Goal: Check status

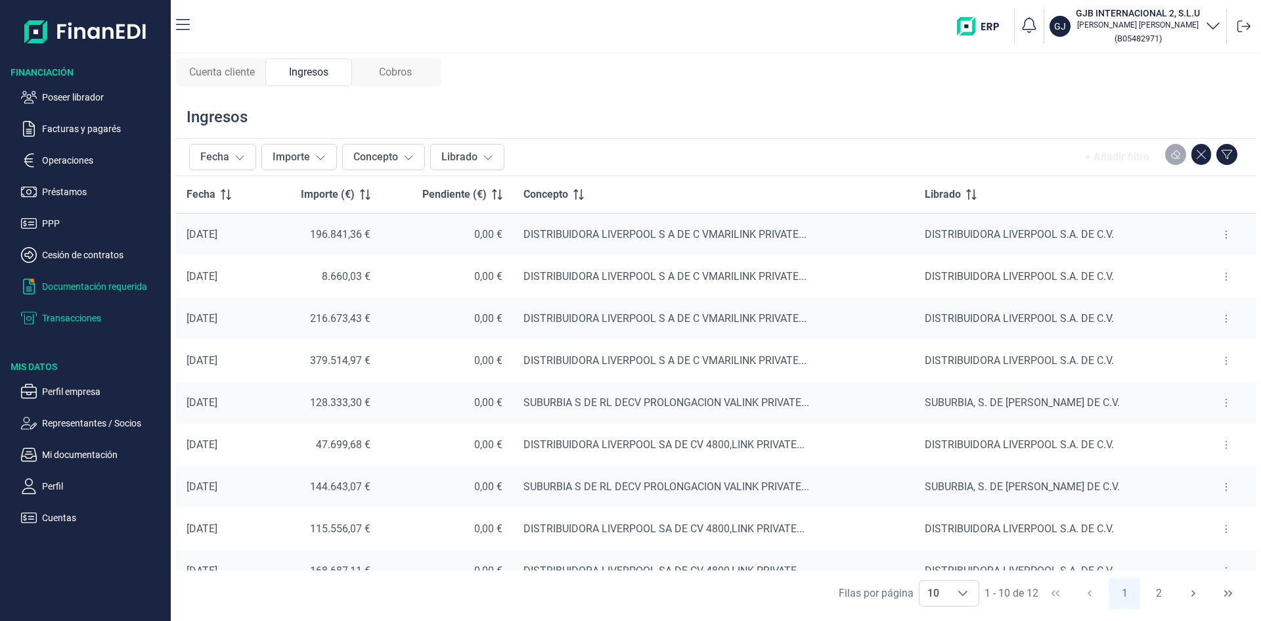
click at [114, 284] on p "Documentación requerida" at bounding box center [103, 286] width 123 height 16
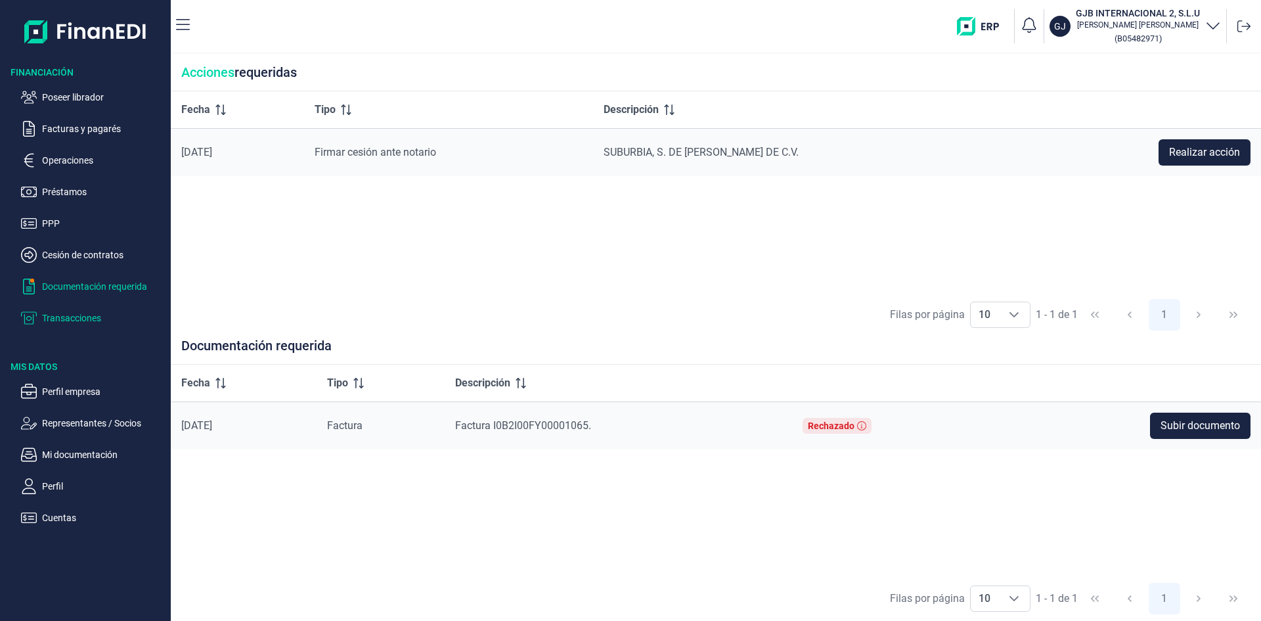
click at [88, 320] on p "Transacciones" at bounding box center [103, 318] width 123 height 16
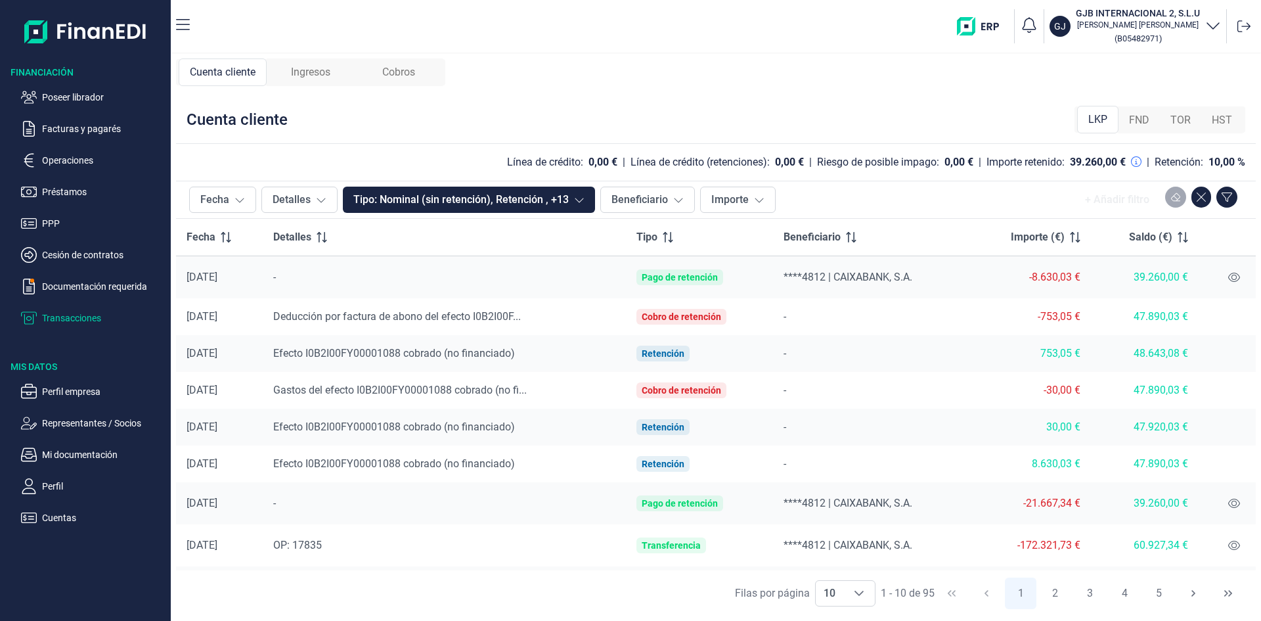
click at [316, 72] on span "Ingresos" at bounding box center [310, 72] width 39 height 16
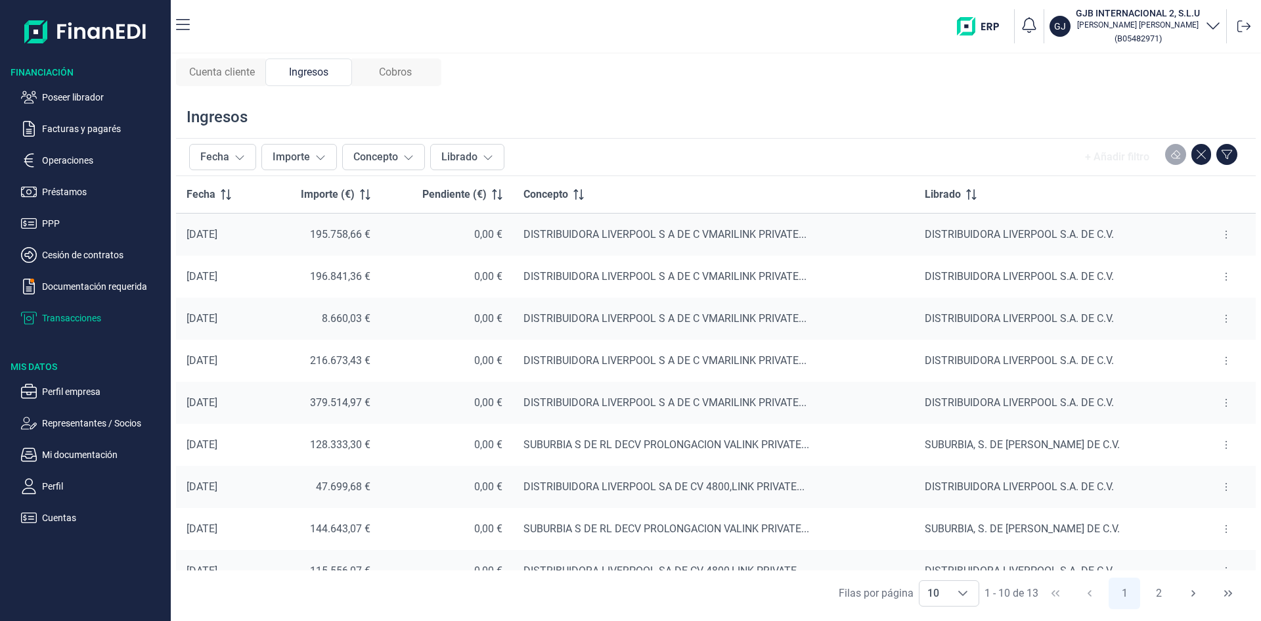
click at [1223, 236] on button at bounding box center [1226, 234] width 24 height 21
click at [1200, 267] on span "Ver cobros" at bounding box center [1201, 267] width 44 height 13
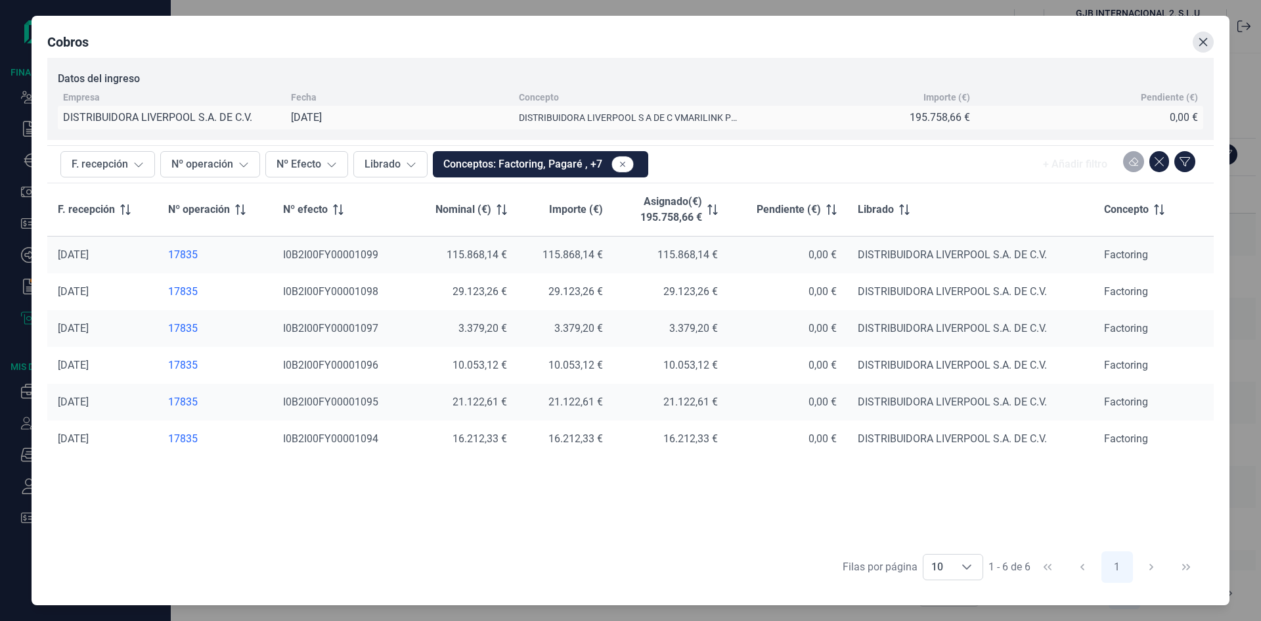
click at [1205, 44] on icon "Close" at bounding box center [1203, 41] width 9 height 9
